Goal: Task Accomplishment & Management: Use online tool/utility

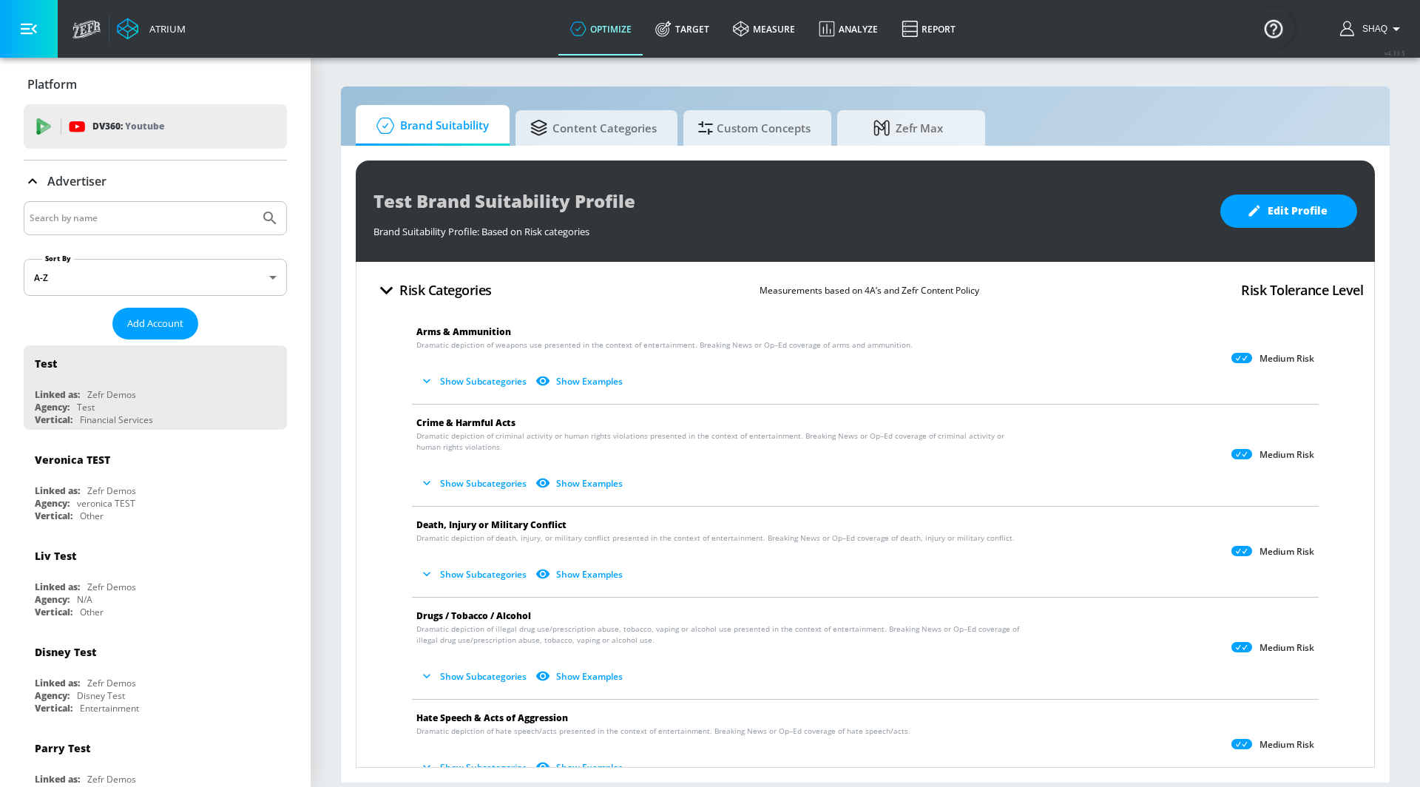
click at [78, 218] on input "Search by name" at bounding box center [142, 217] width 224 height 19
type input "sun life"
click at [254, 202] on button "Submit Search" at bounding box center [270, 218] width 33 height 33
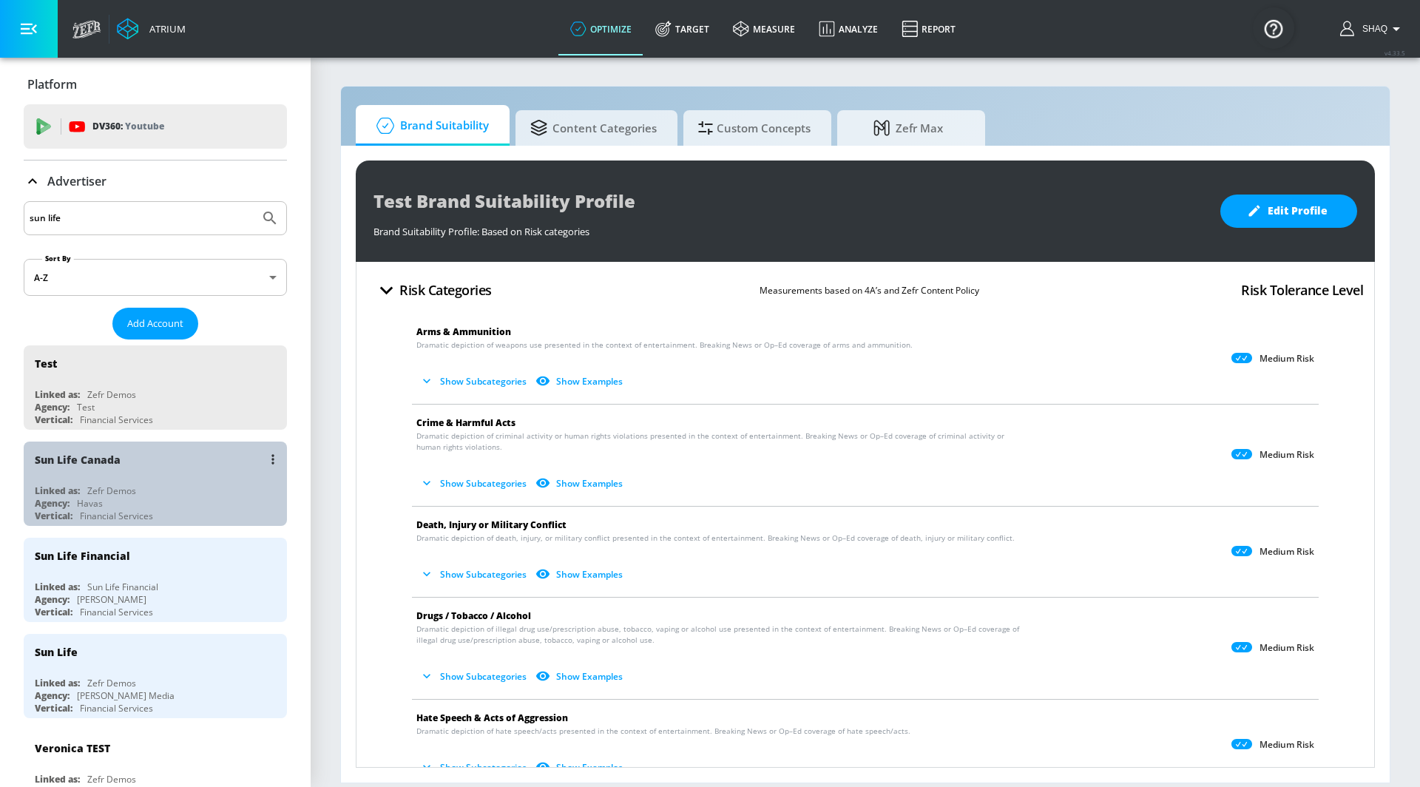
click at [125, 467] on div "Sun Life Canada" at bounding box center [159, 458] width 248 height 35
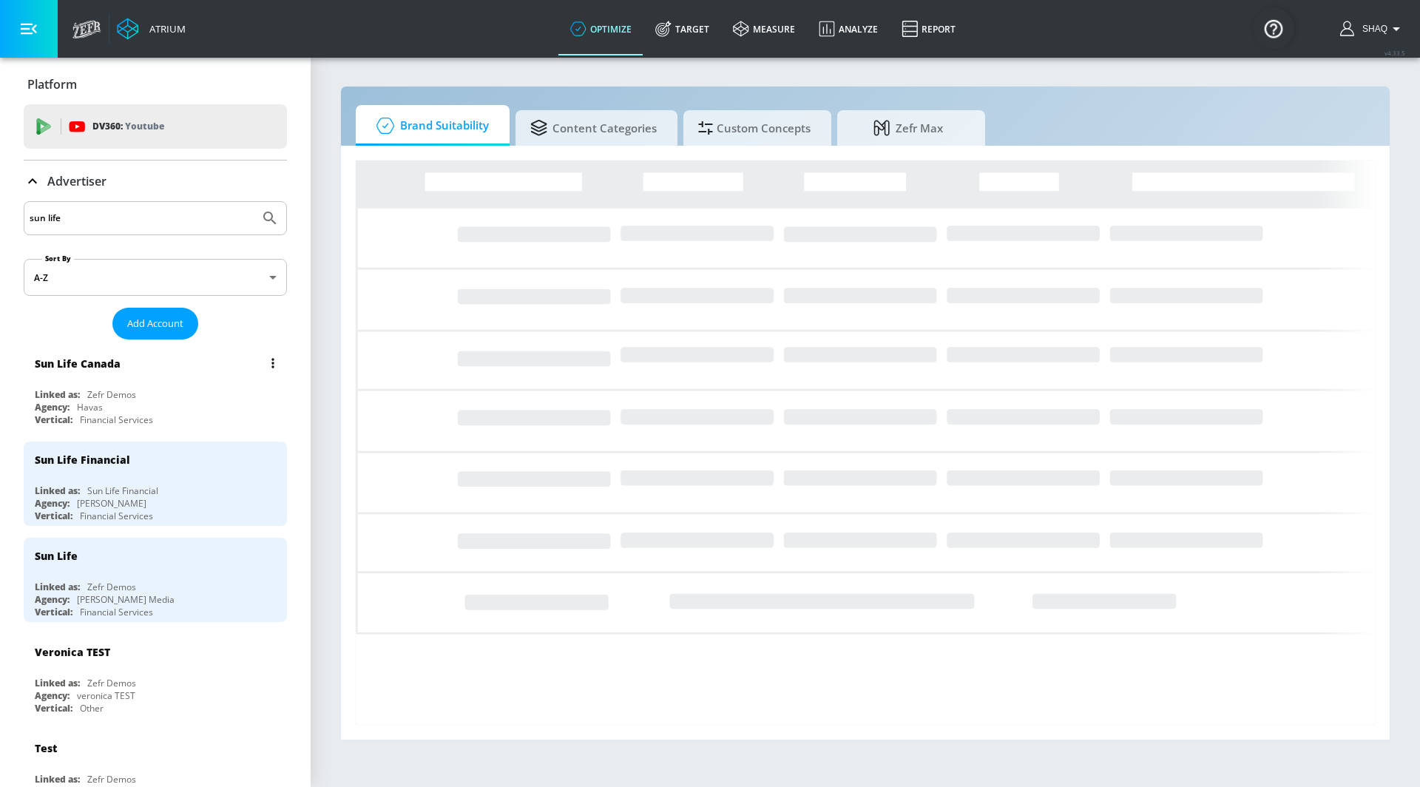
click at [272, 364] on icon "list of Advertiser" at bounding box center [272, 363] width 3 height 10
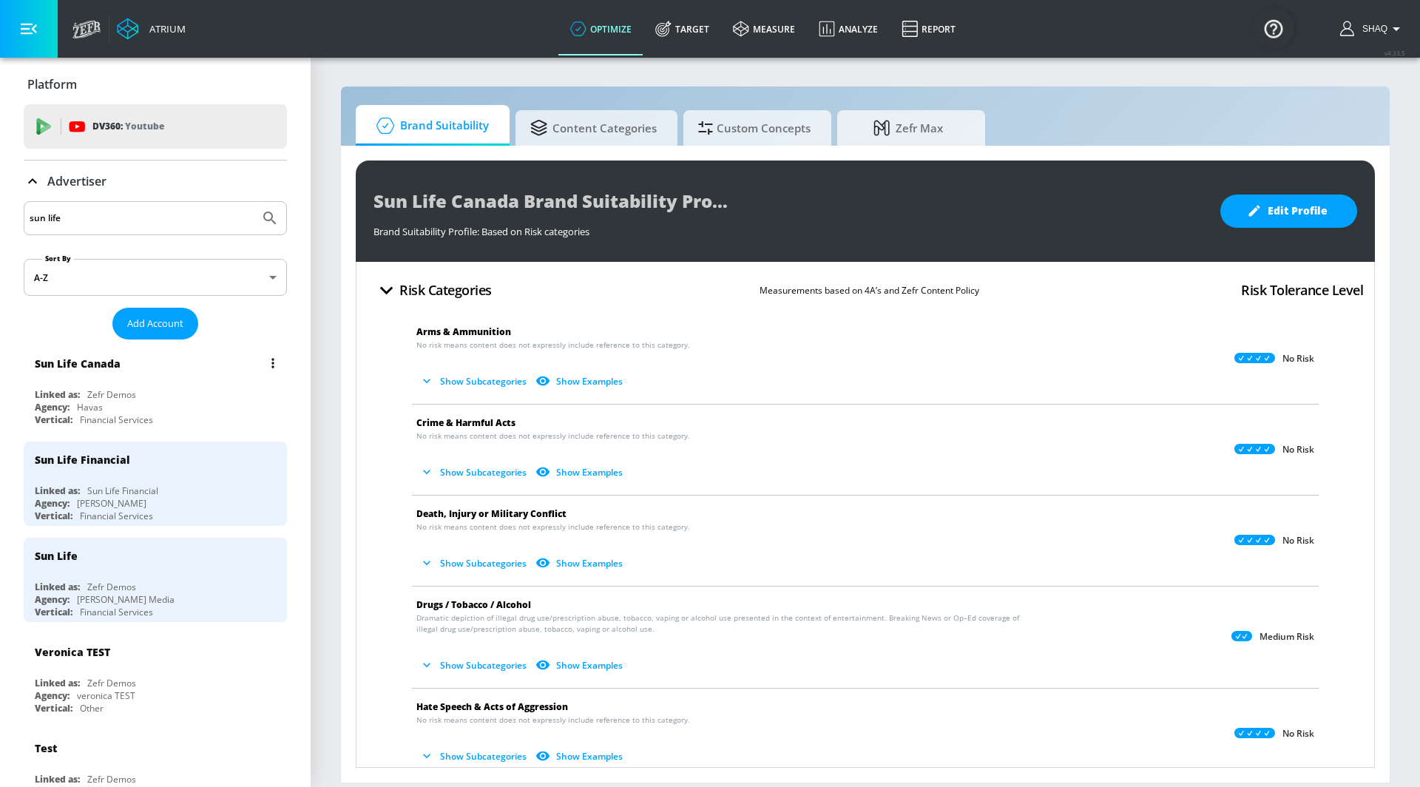
click at [278, 362] on button "list of Advertiser" at bounding box center [272, 363] width 21 height 21
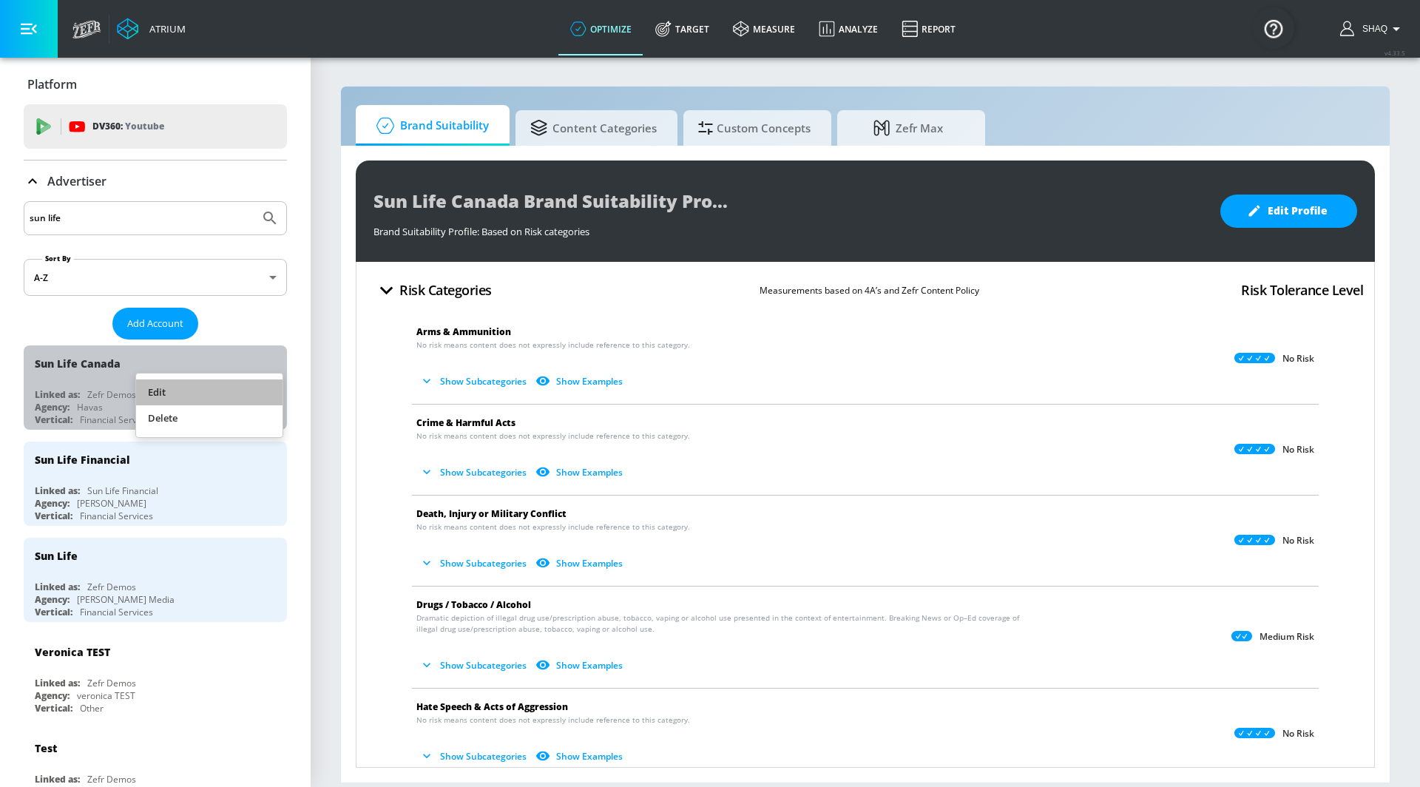
click at [264, 385] on li "Edit" at bounding box center [209, 392] width 146 height 26
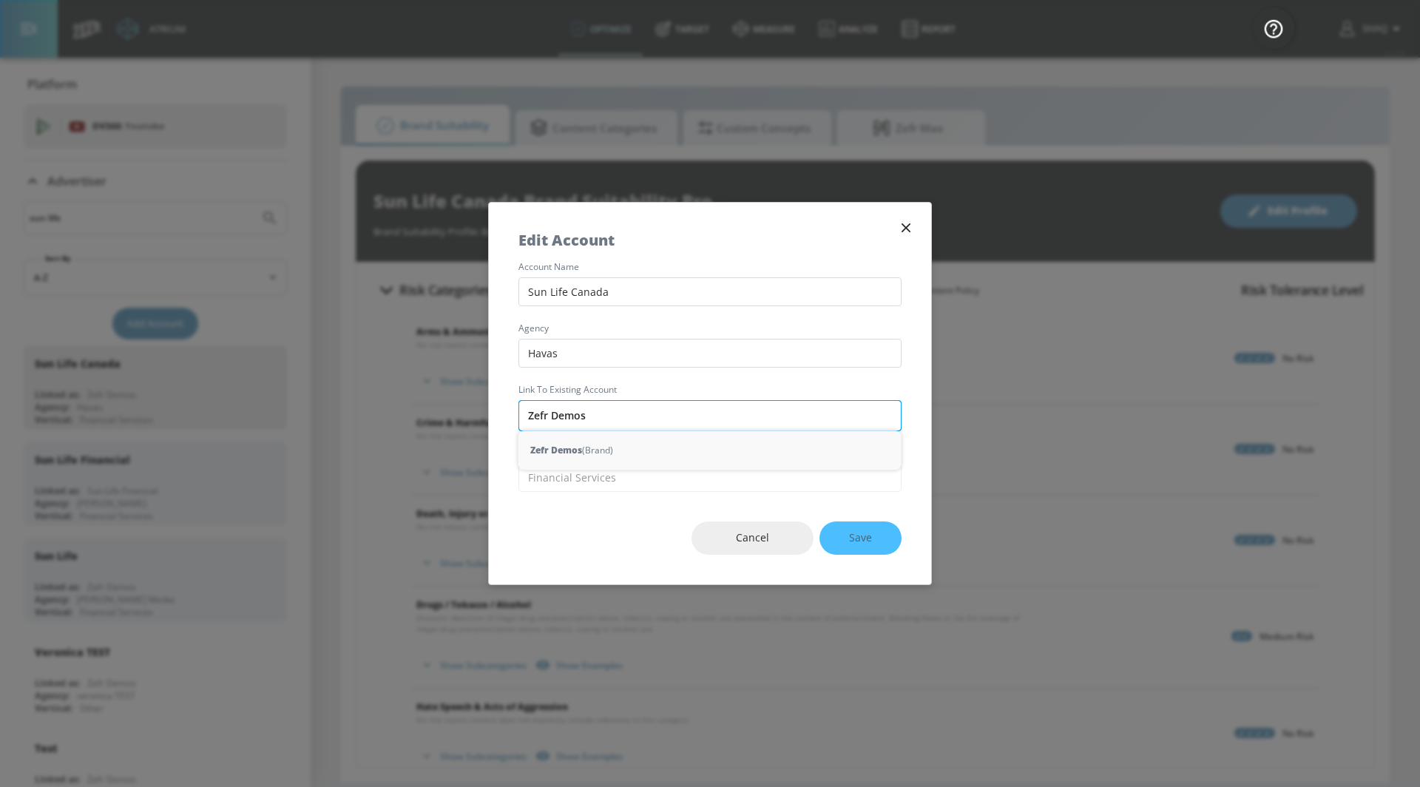
click at [580, 400] on input "Zefr Demos" at bounding box center [709, 415] width 383 height 31
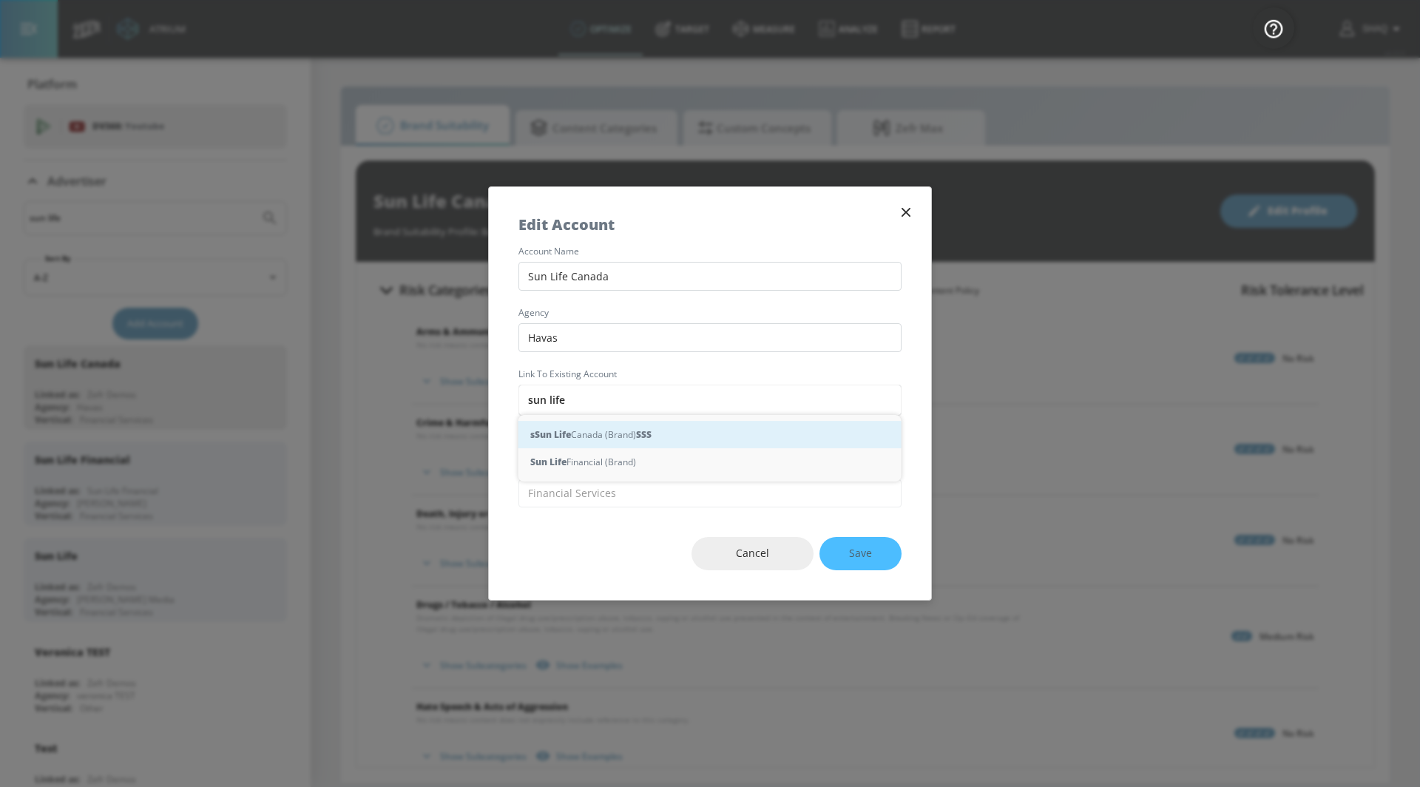
click at [588, 439] on div "s Sun Life Canada (Brand) S S S" at bounding box center [709, 434] width 383 height 27
type input "Sun Life Canada (Brand)"
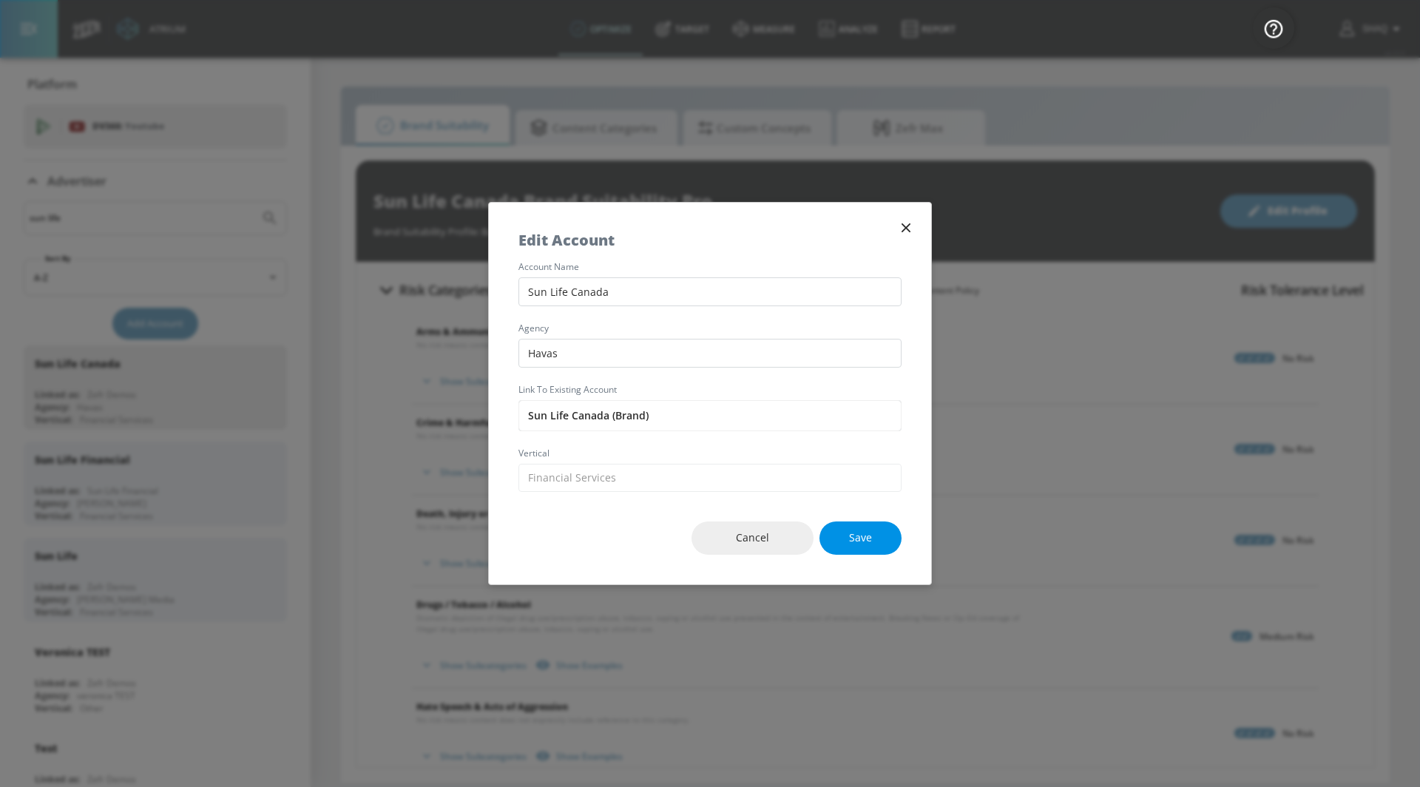
click at [835, 548] on button "Save" at bounding box center [860, 537] width 82 height 33
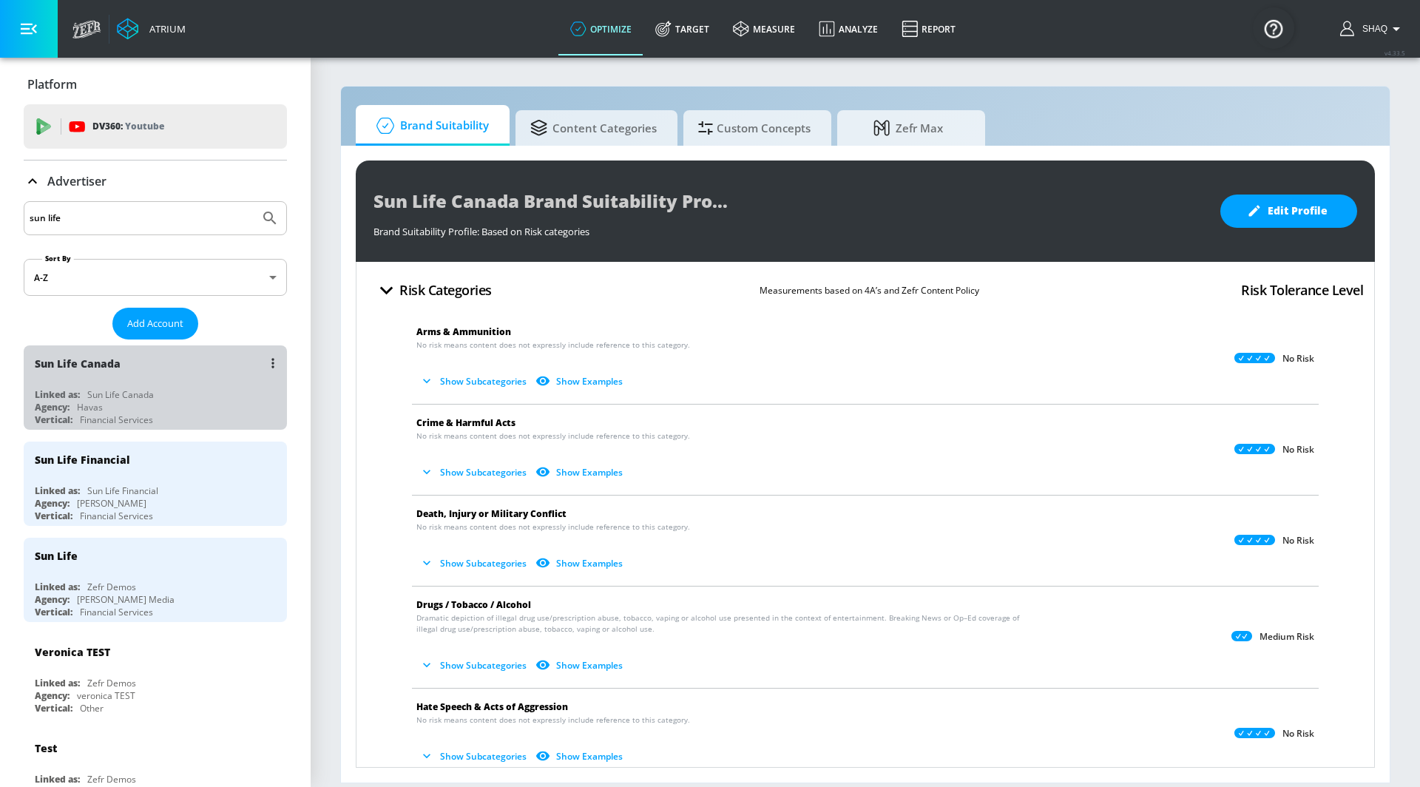
click at [154, 402] on div "Agency: Havas" at bounding box center [159, 407] width 248 height 13
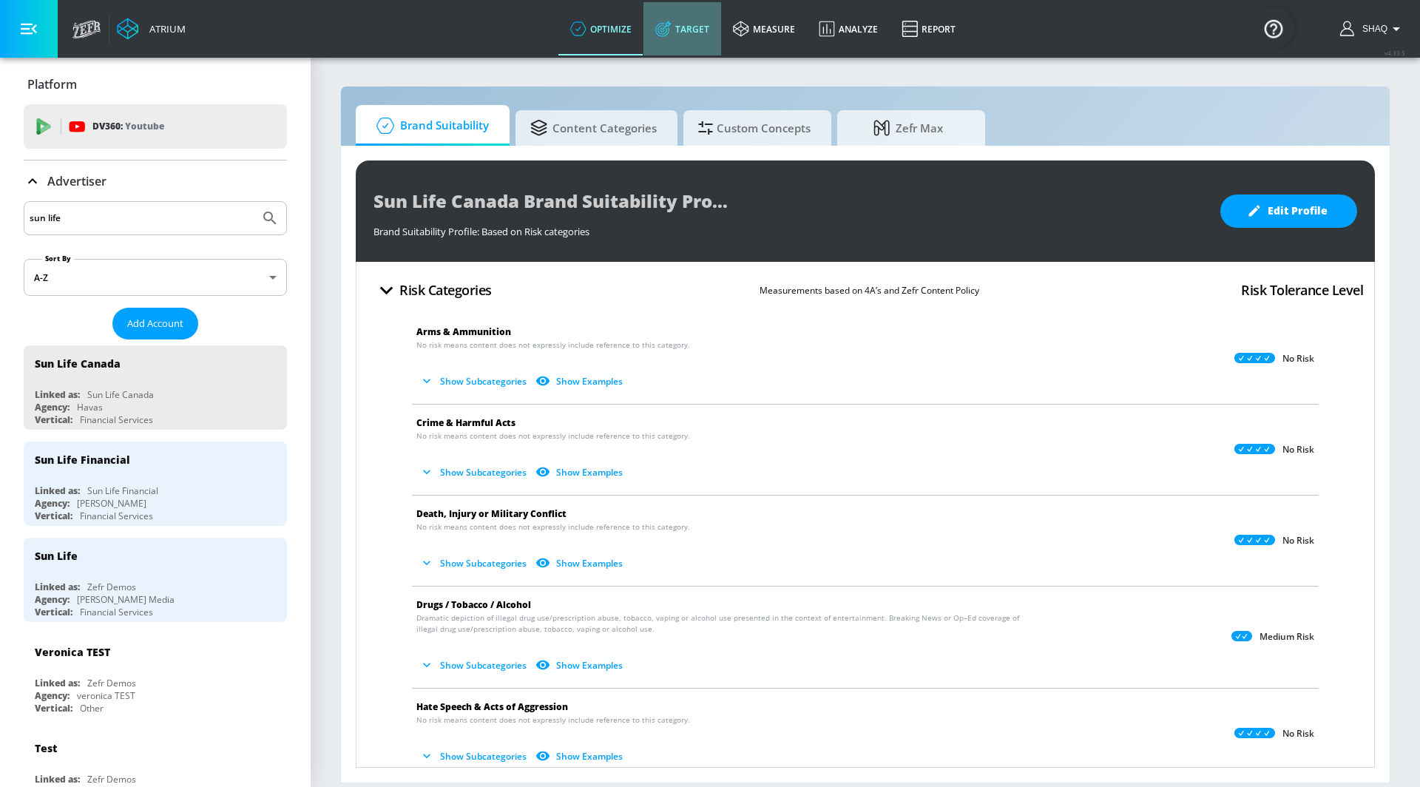
click at [690, 31] on link "Target" at bounding box center [682, 28] width 78 height 53
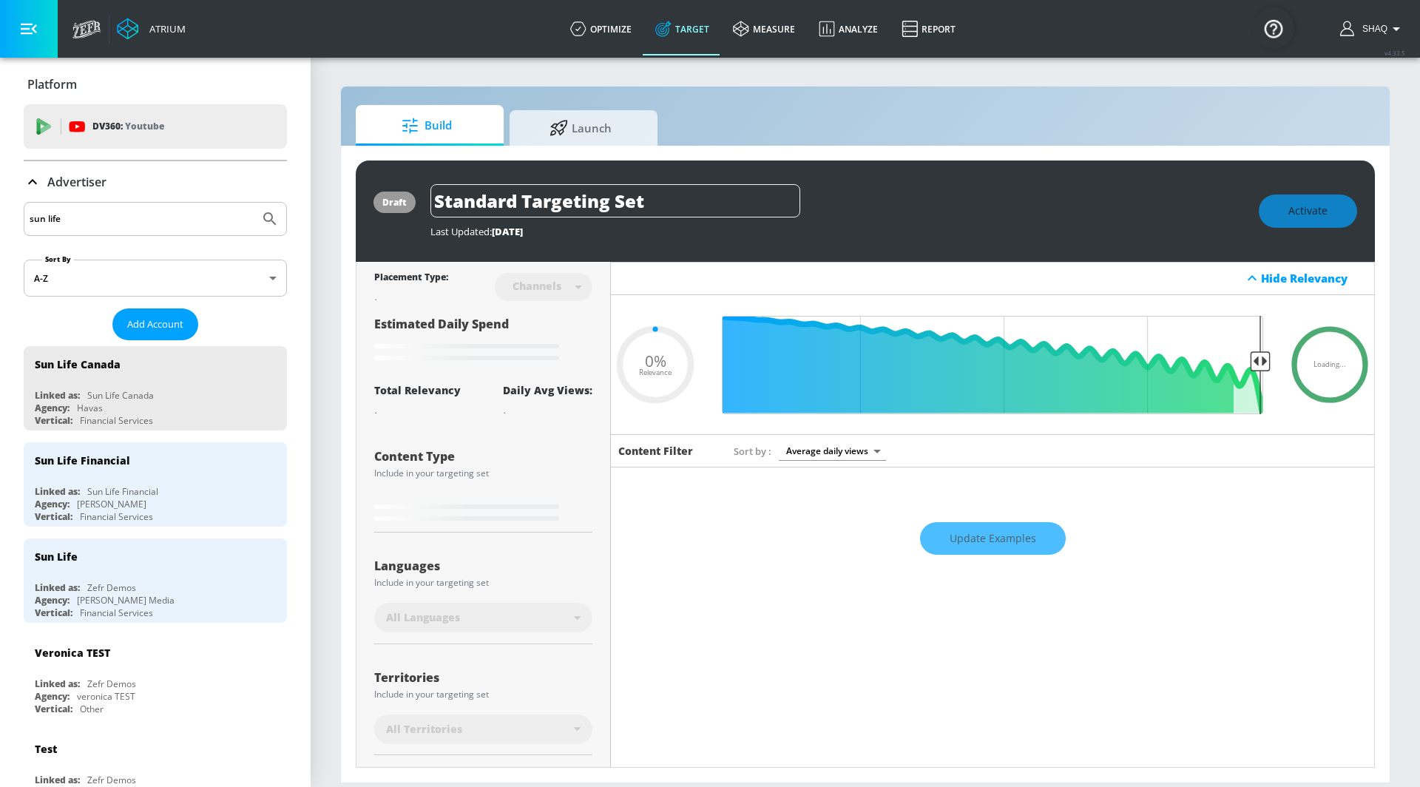
type input "0.05"
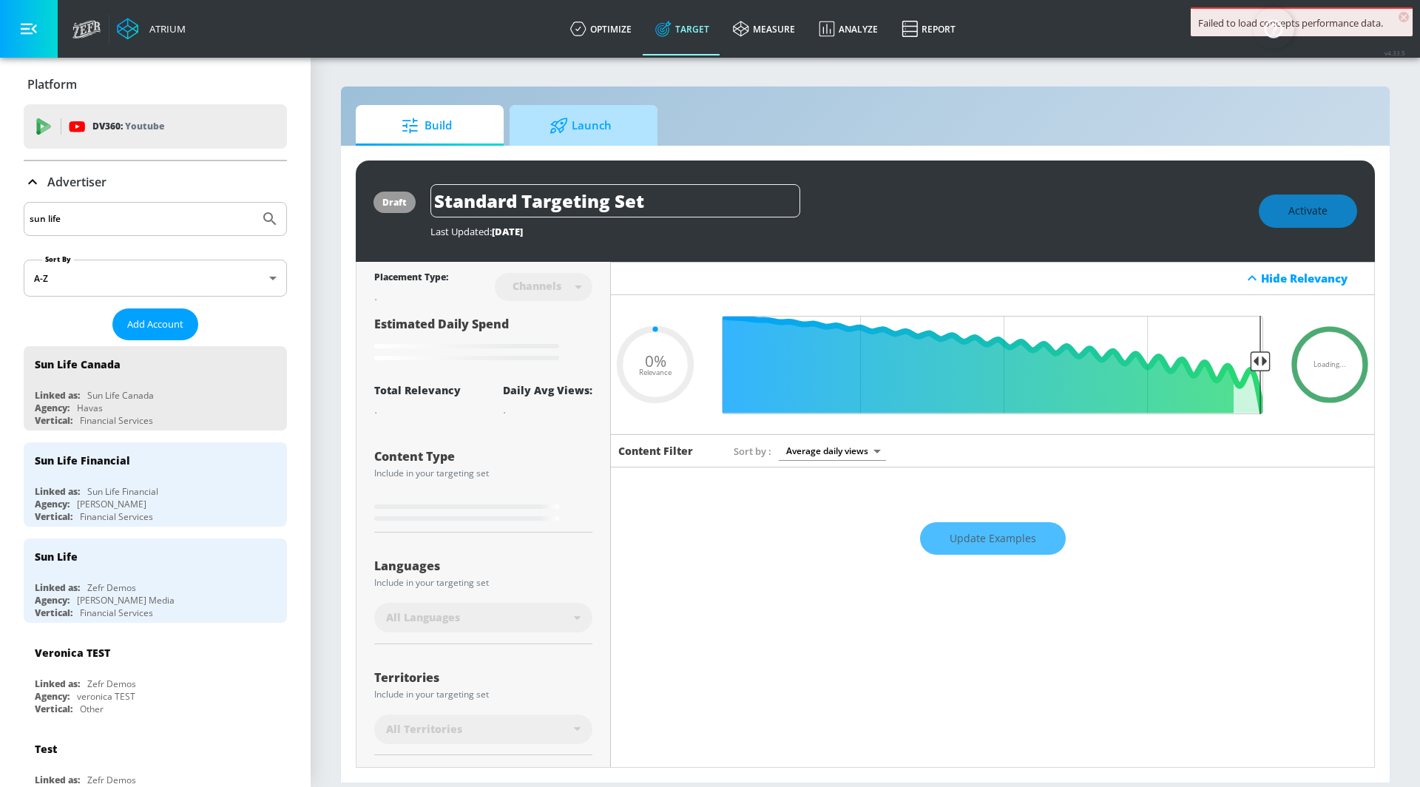
click at [609, 125] on span "Launch" at bounding box center [580, 125] width 112 height 35
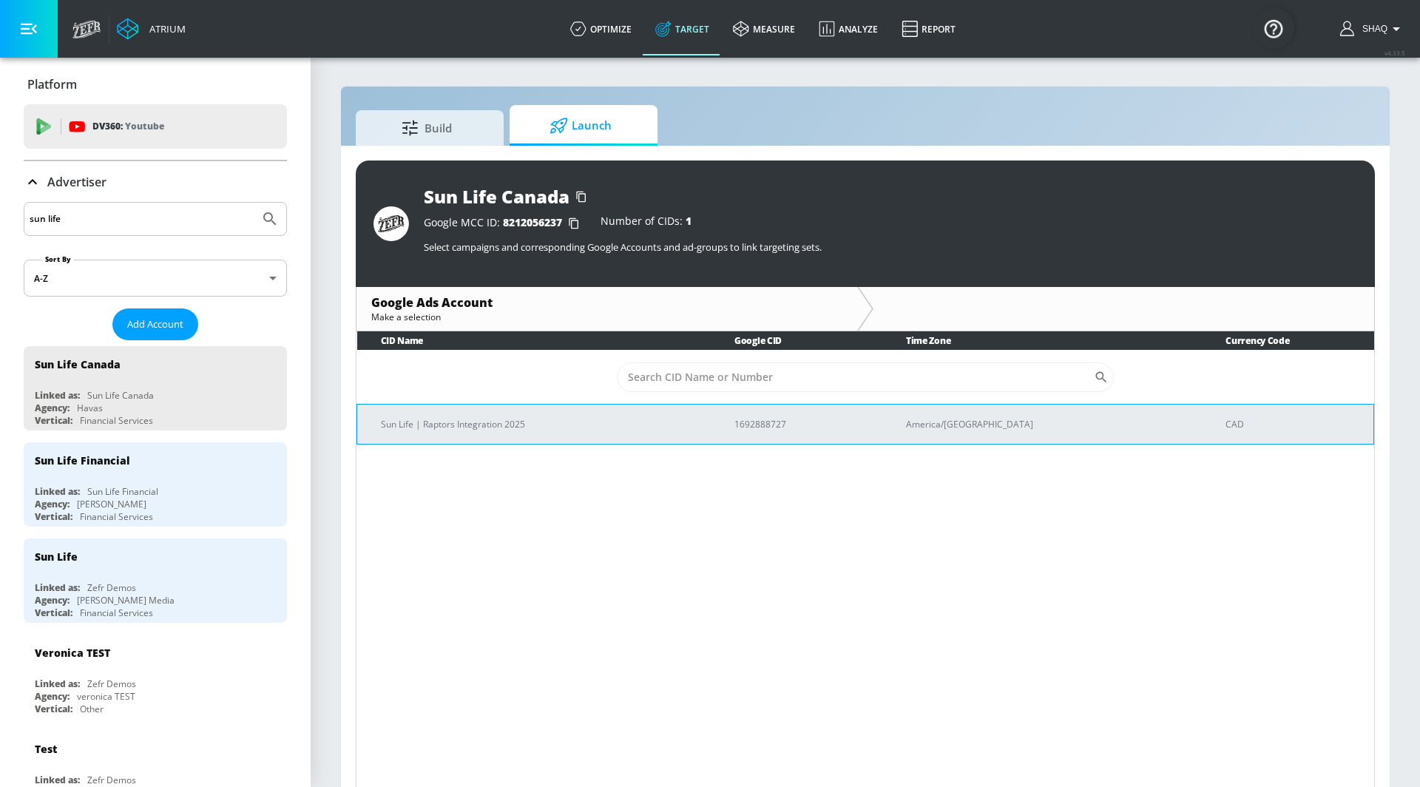
click at [513, 430] on p "Sun Life | Raptors Integration 2025" at bounding box center [540, 424] width 318 height 16
